Goal: Obtain resource: Download file/media

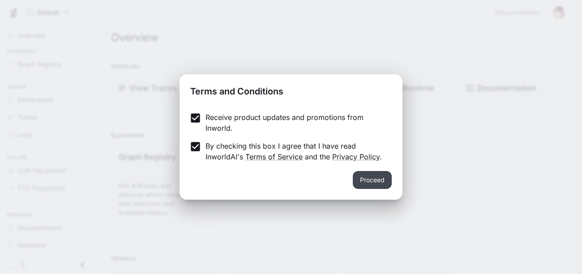
click at [365, 179] on button "Proceed" at bounding box center [372, 180] width 39 height 18
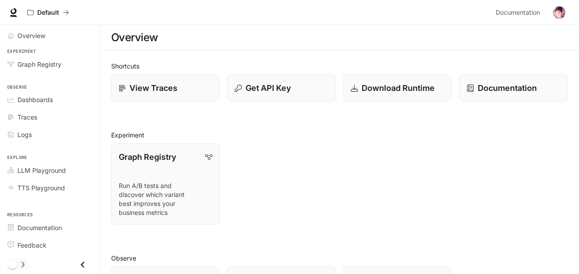
scroll to position [1, 0]
click at [400, 83] on p "Download Runtime" at bounding box center [398, 87] width 74 height 12
